Goal: Information Seeking & Learning: Learn about a topic

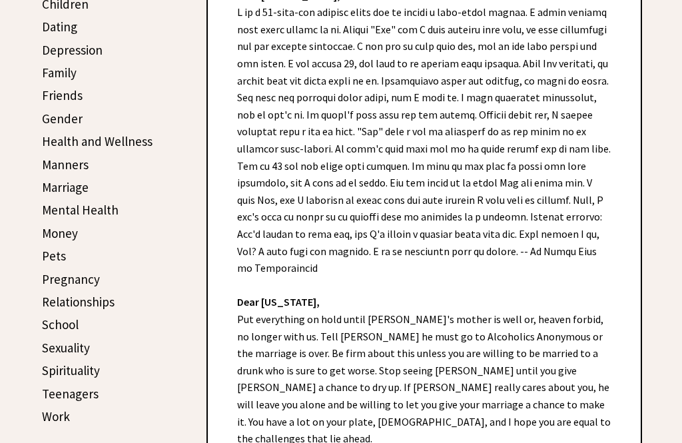
scroll to position [367, 0]
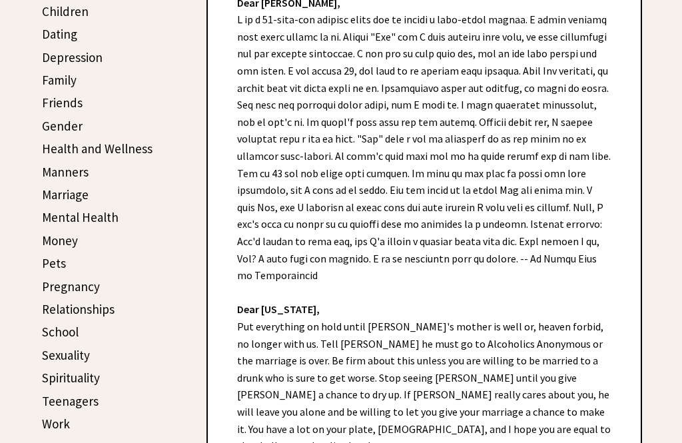
click at [53, 194] on link "Marriage" at bounding box center [65, 194] width 47 height 16
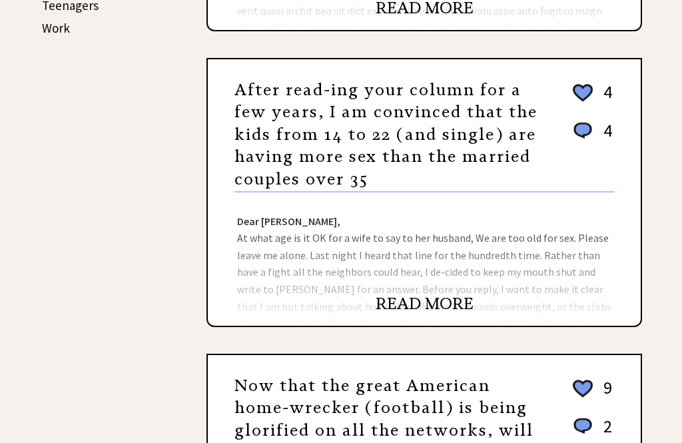
scroll to position [763, 0]
click at [399, 314] on link "READ MORE" at bounding box center [424, 304] width 98 height 20
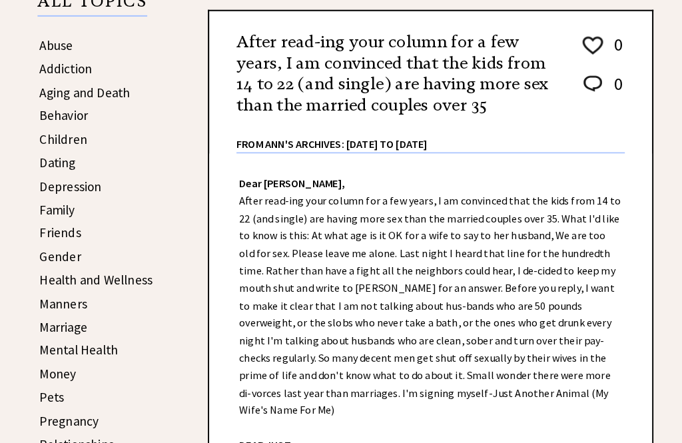
scroll to position [243, 0]
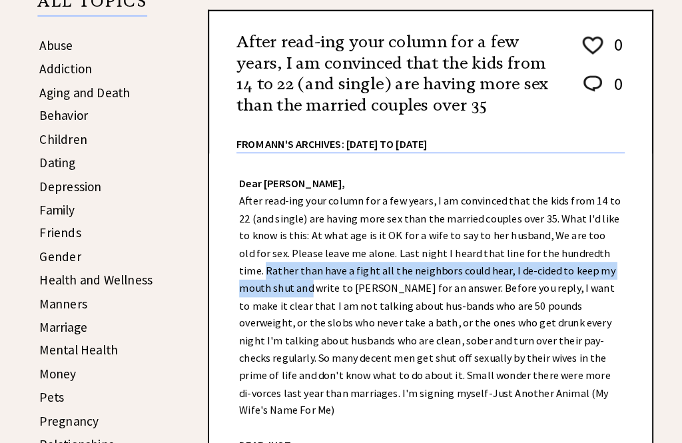
click at [263, 386] on div "Dear Ann Landers, After read-ing your column for a few years, I am convinced th…" at bounding box center [424, 423] width 433 height 547
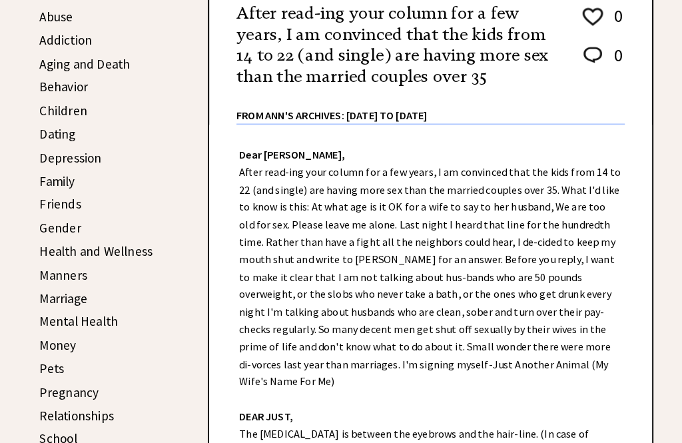
scroll to position [271, 0]
click at [51, 205] on link "Friends" at bounding box center [62, 199] width 41 height 16
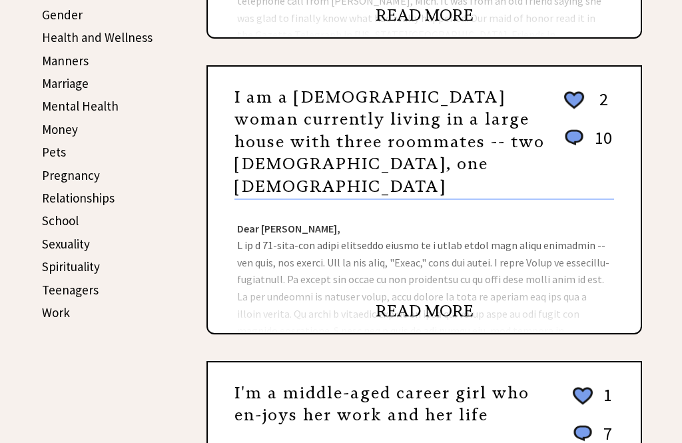
scroll to position [477, 0]
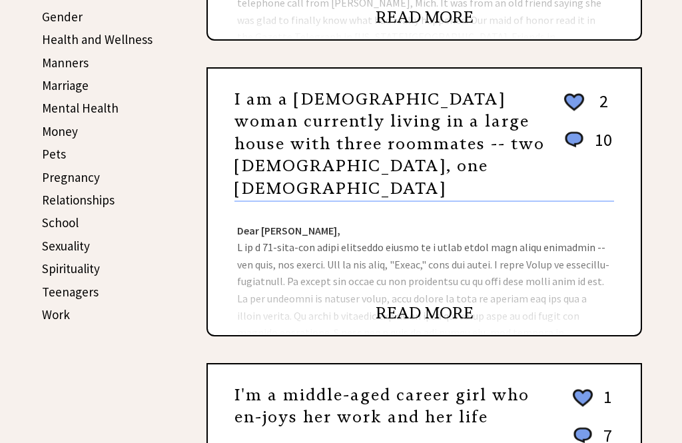
click at [53, 224] on link "School" at bounding box center [60, 222] width 37 height 16
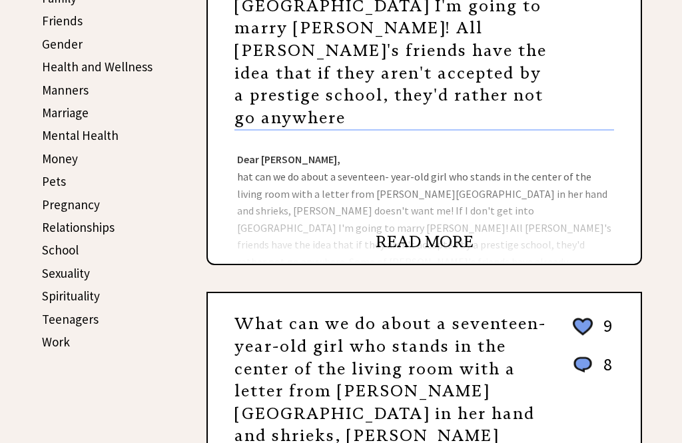
scroll to position [449, 0]
click at [57, 248] on link "School" at bounding box center [60, 250] width 37 height 16
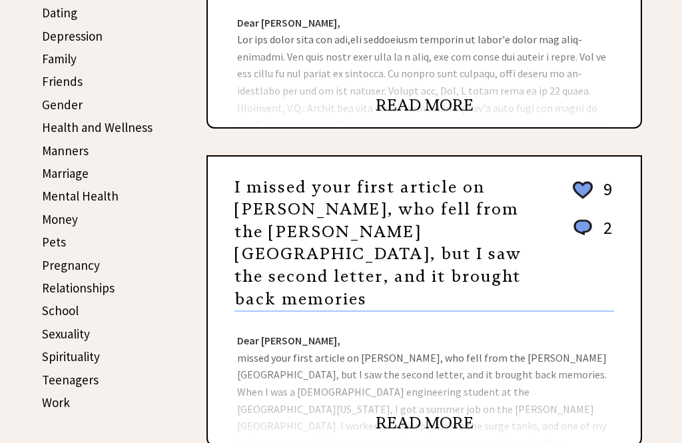
scroll to position [389, 0]
click at [53, 305] on link "School" at bounding box center [60, 310] width 37 height 16
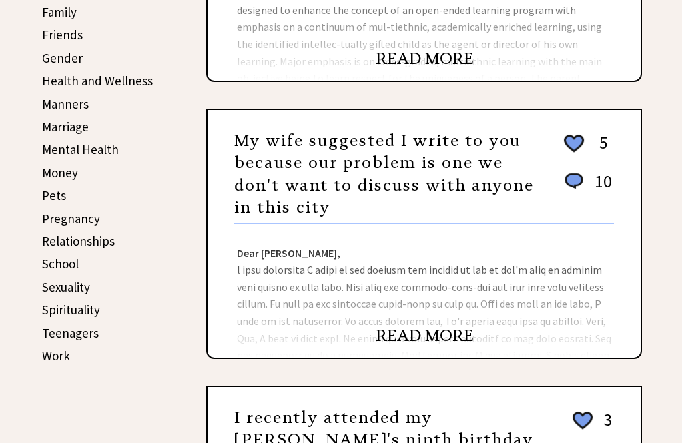
scroll to position [441, 0]
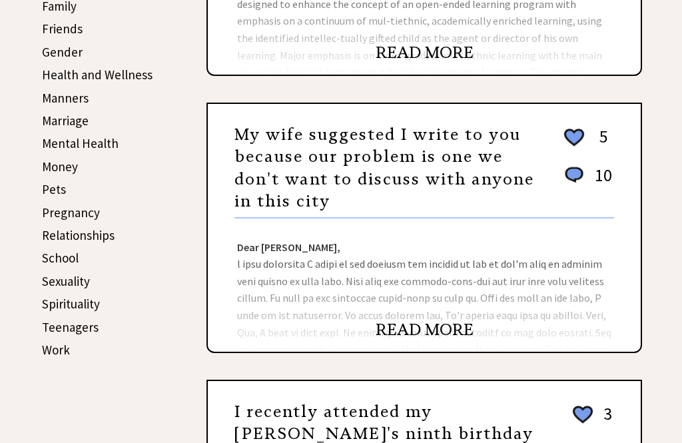
click at [66, 214] on link "Pregnancy" at bounding box center [71, 212] width 58 height 16
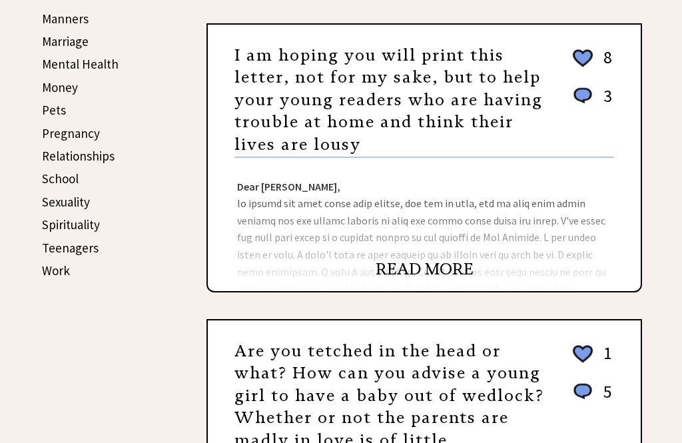
scroll to position [519, 0]
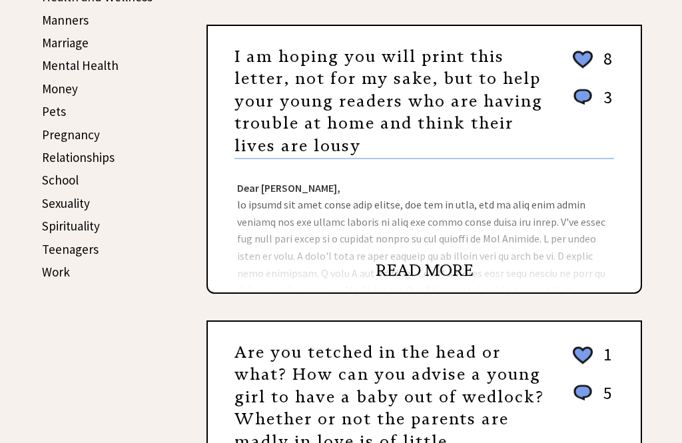
click at [49, 268] on link "Work" at bounding box center [56, 272] width 28 height 16
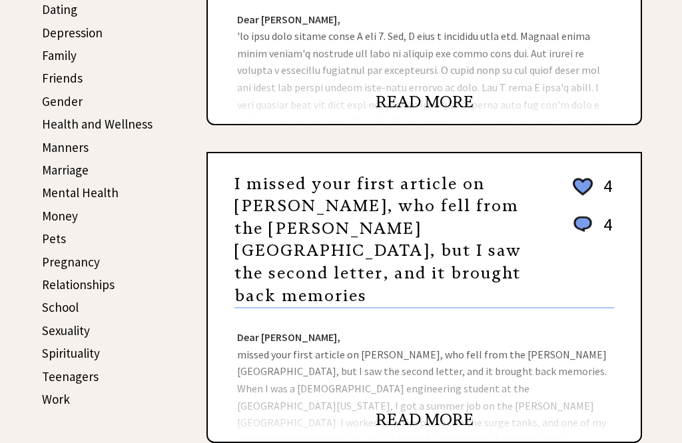
scroll to position [395, 0]
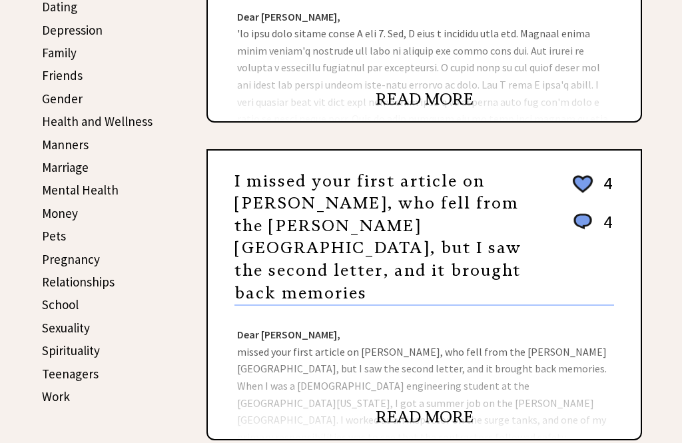
click at [47, 391] on link "Work" at bounding box center [56, 396] width 28 height 16
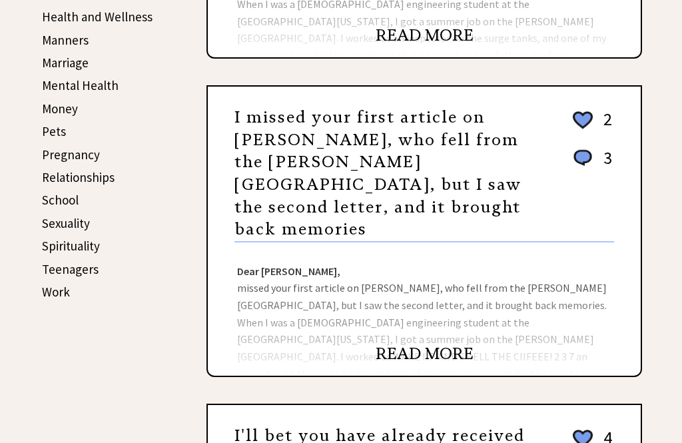
scroll to position [503, 0]
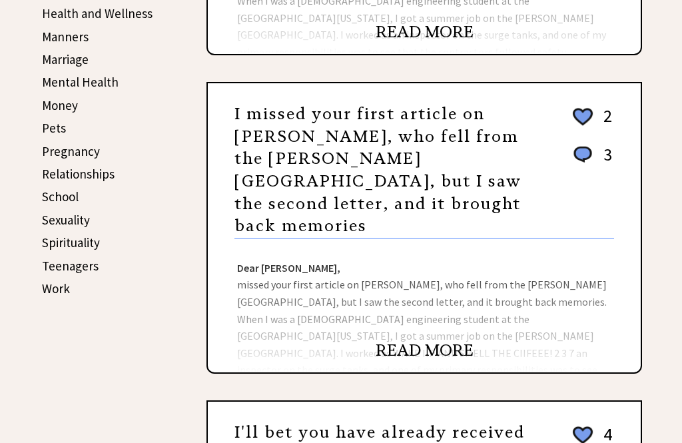
click at [47, 291] on link "Work" at bounding box center [56, 288] width 28 height 16
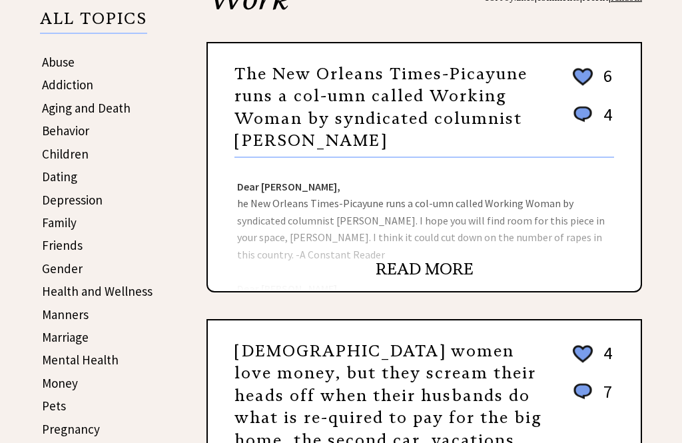
scroll to position [226, 0]
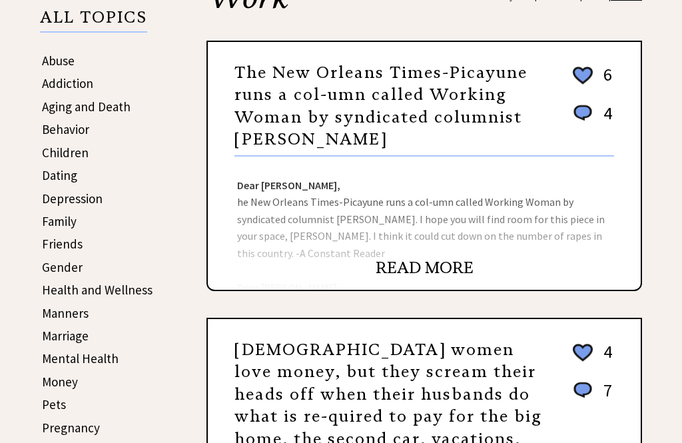
click at [400, 278] on link "READ MORE" at bounding box center [424, 268] width 98 height 20
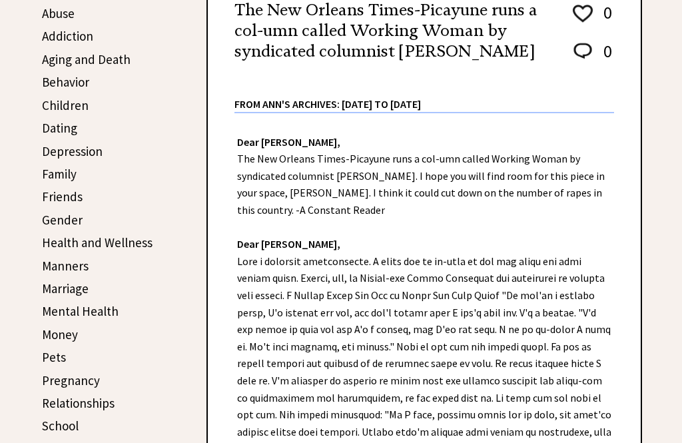
scroll to position [273, 0]
click at [49, 329] on link "Money" at bounding box center [60, 335] width 36 height 16
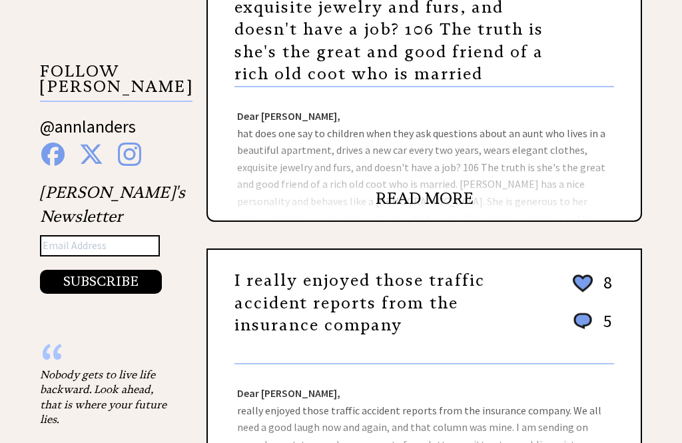
scroll to position [1234, 0]
click at [415, 201] on link "READ MORE" at bounding box center [424, 198] width 98 height 20
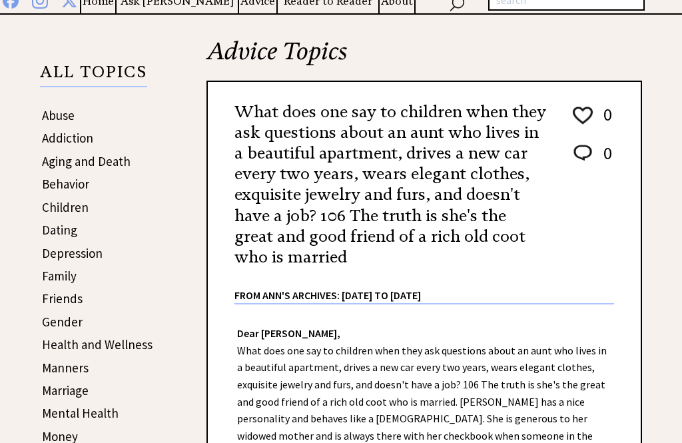
scroll to position [178, 0]
